Goal: Find specific page/section: Find specific page/section

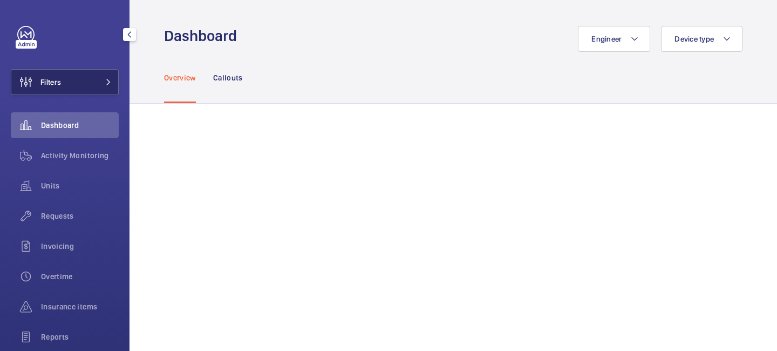
click at [114, 85] on button "Filters" at bounding box center [65, 82] width 108 height 26
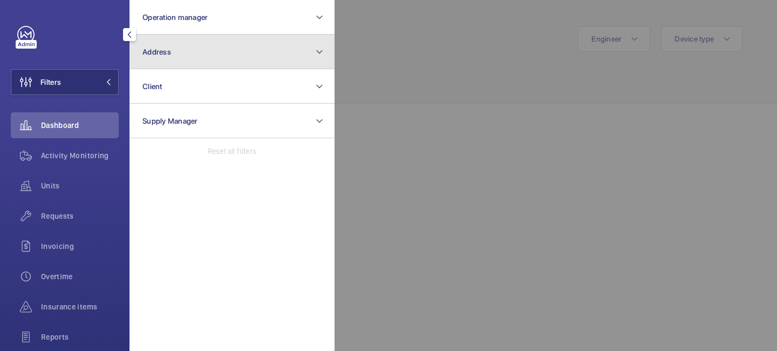
click at [187, 48] on button "Address" at bounding box center [232, 52] width 205 height 35
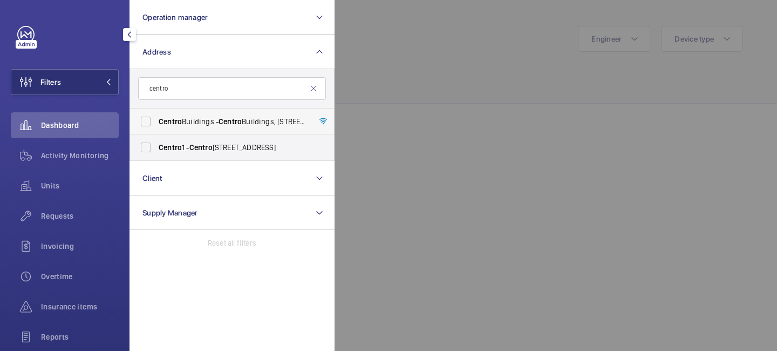
type input "centro"
click at [198, 118] on span "[GEOGRAPHIC_DATA] - [GEOGRAPHIC_DATA], [STREET_ADDRESS][PERSON_NAME]" at bounding box center [233, 121] width 148 height 11
click at [157, 118] on input "[GEOGRAPHIC_DATA] - [GEOGRAPHIC_DATA], [STREET_ADDRESS][PERSON_NAME]" at bounding box center [146, 122] width 22 height 22
checkbox input "true"
click at [450, 73] on div at bounding box center [723, 175] width 777 height 351
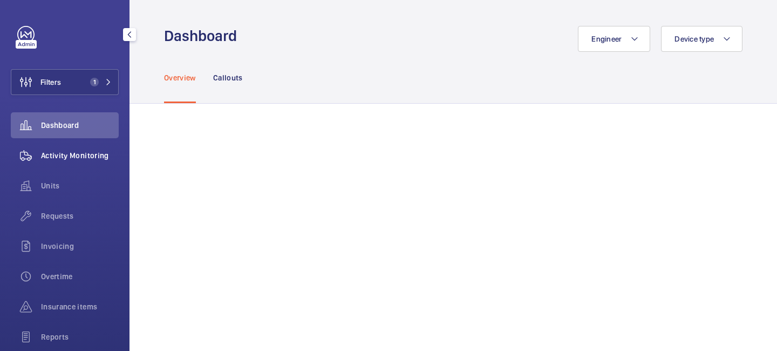
click at [90, 149] on div "Activity Monitoring" at bounding box center [65, 156] width 108 height 26
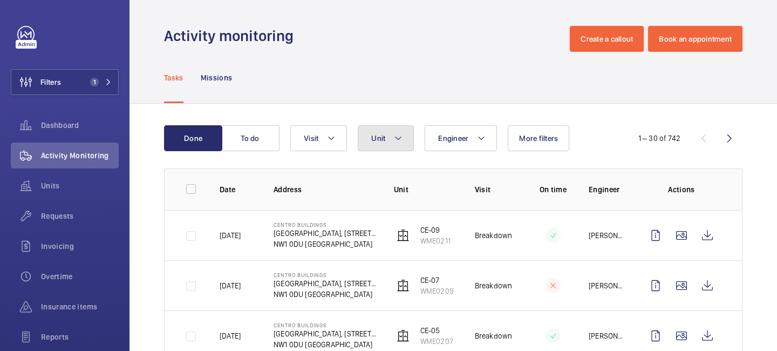
click at [410, 137] on button "Unit" at bounding box center [386, 138] width 56 height 26
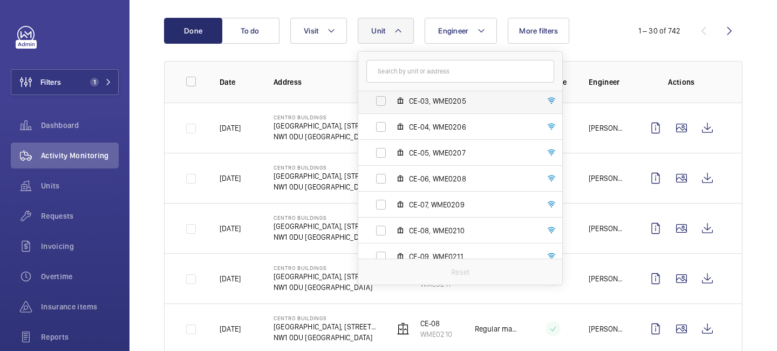
scroll to position [104, 0]
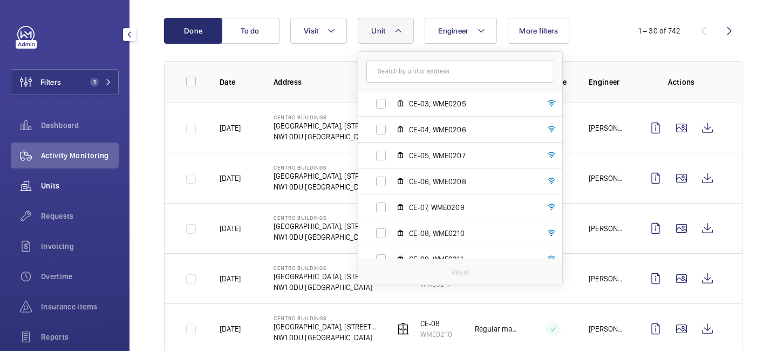
click at [69, 188] on span "Units" at bounding box center [80, 185] width 78 height 11
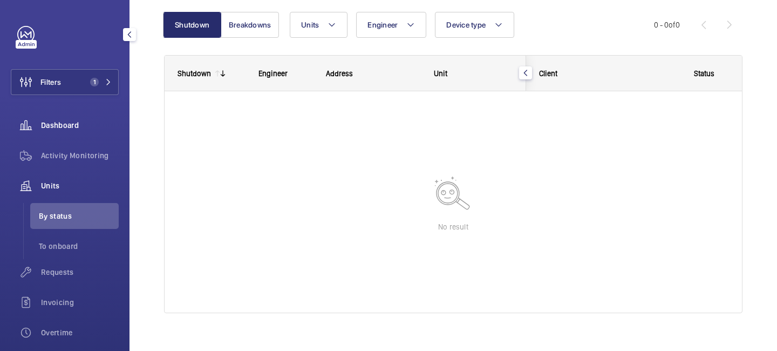
click at [76, 115] on div "Dashboard" at bounding box center [65, 125] width 108 height 26
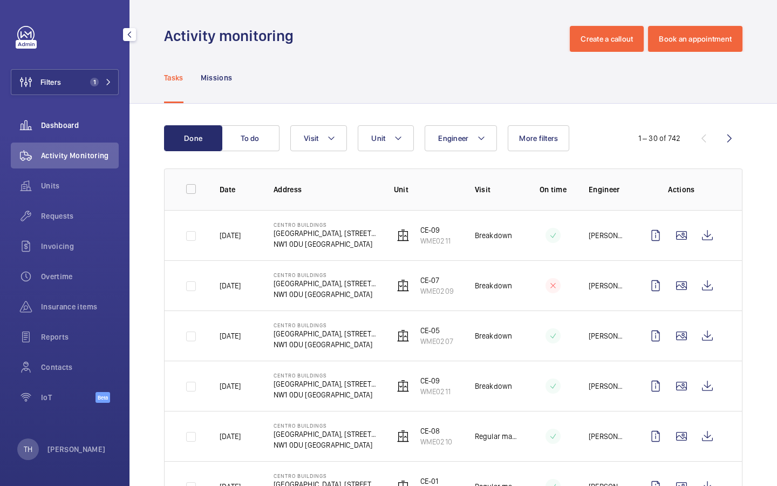
click at [89, 127] on span "Dashboard" at bounding box center [80, 125] width 78 height 11
